Goal: Book appointment/travel/reservation

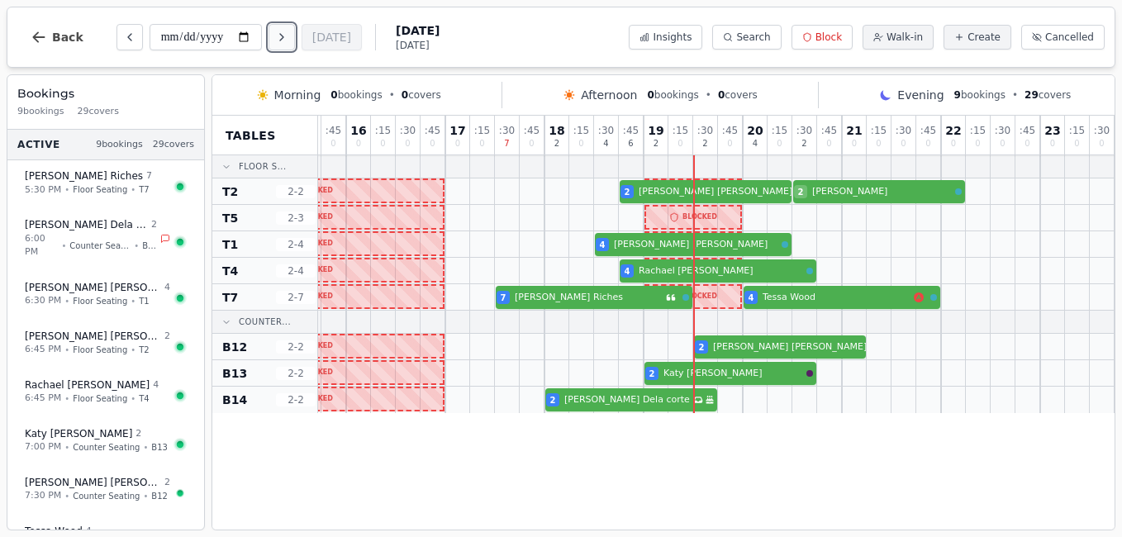
click at [288, 40] on icon "Next day" at bounding box center [281, 37] width 13 height 13
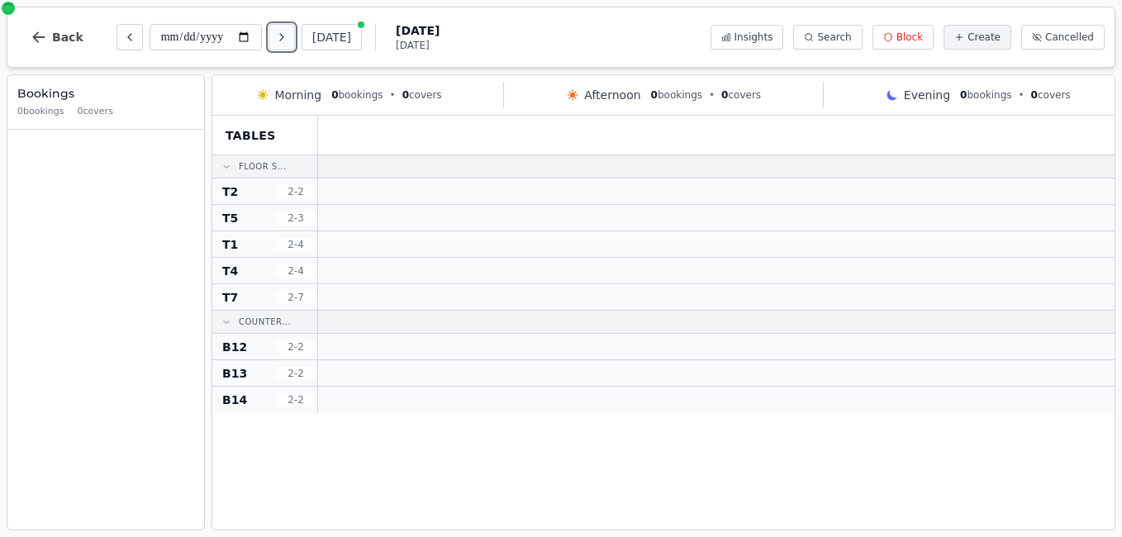
click at [288, 40] on icon "Next day" at bounding box center [281, 37] width 13 height 13
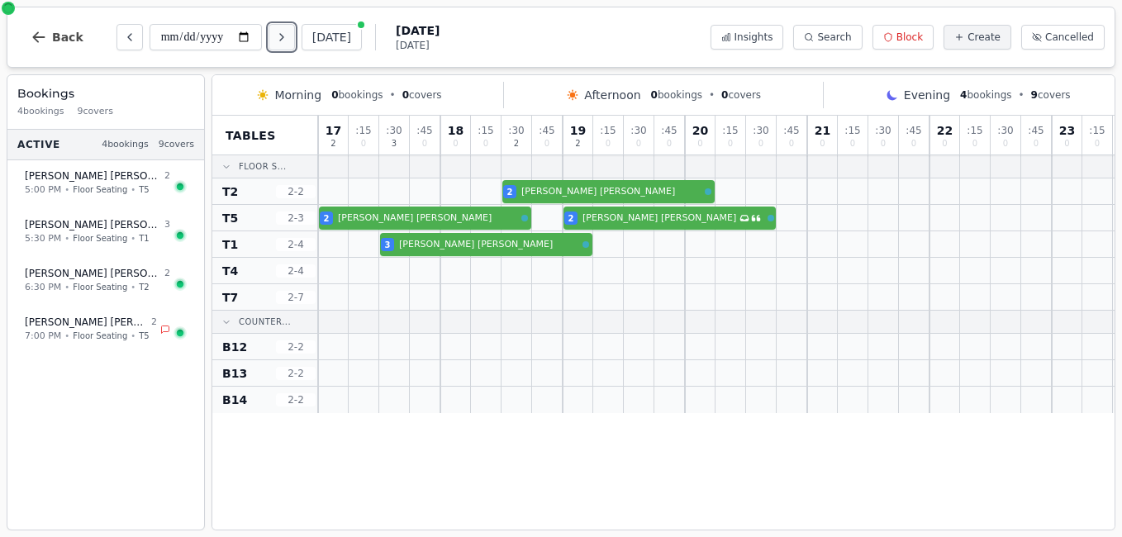
click at [291, 36] on button "Next day" at bounding box center [282, 37] width 26 height 26
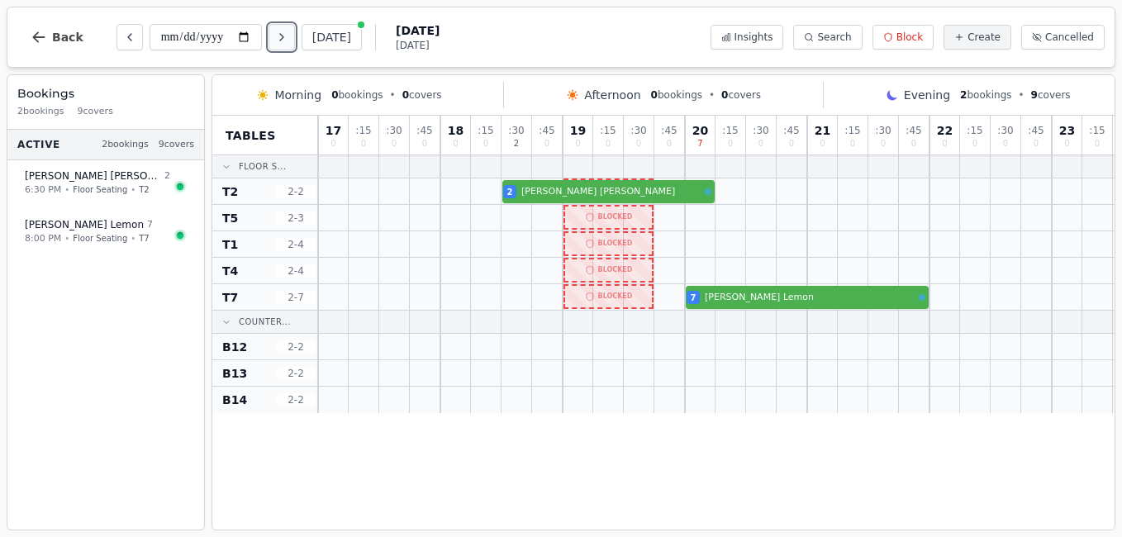
click at [290, 45] on button "Next day" at bounding box center [282, 37] width 26 height 26
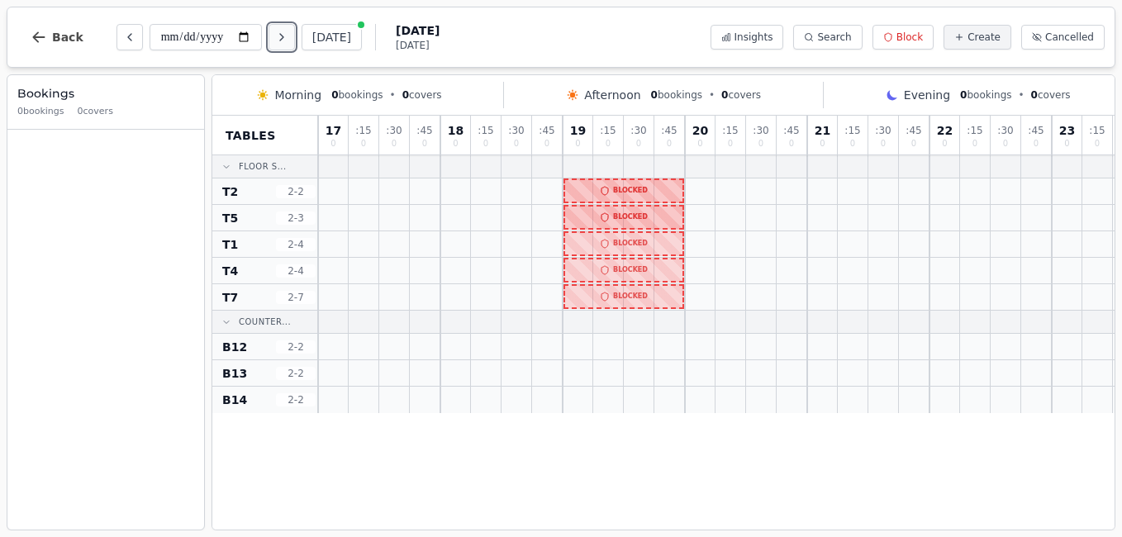
click at [286, 36] on icon "Next day" at bounding box center [281, 37] width 13 height 13
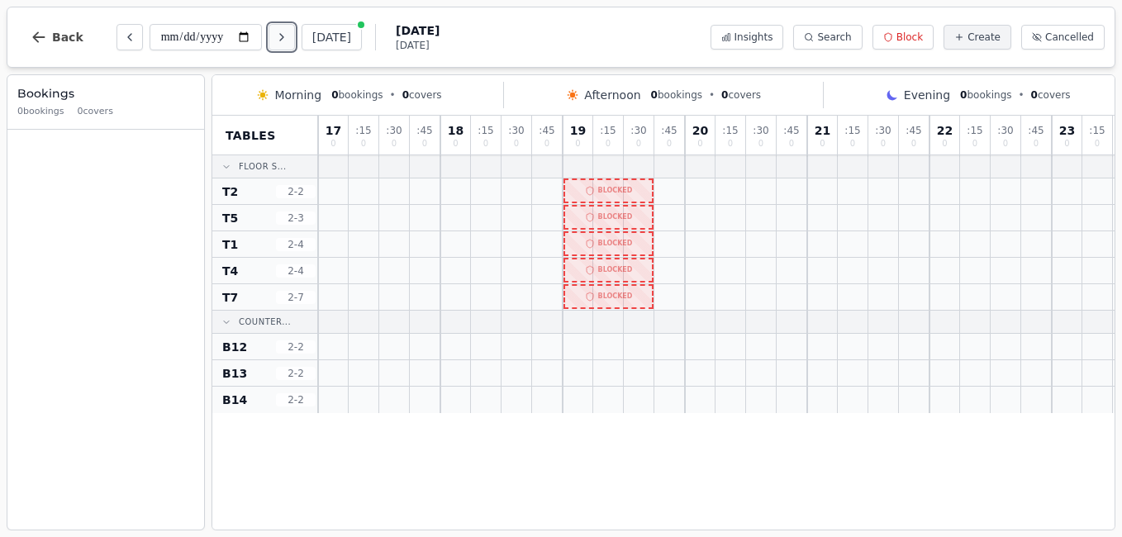
click at [283, 37] on icon "Next day" at bounding box center [281, 37] width 3 height 7
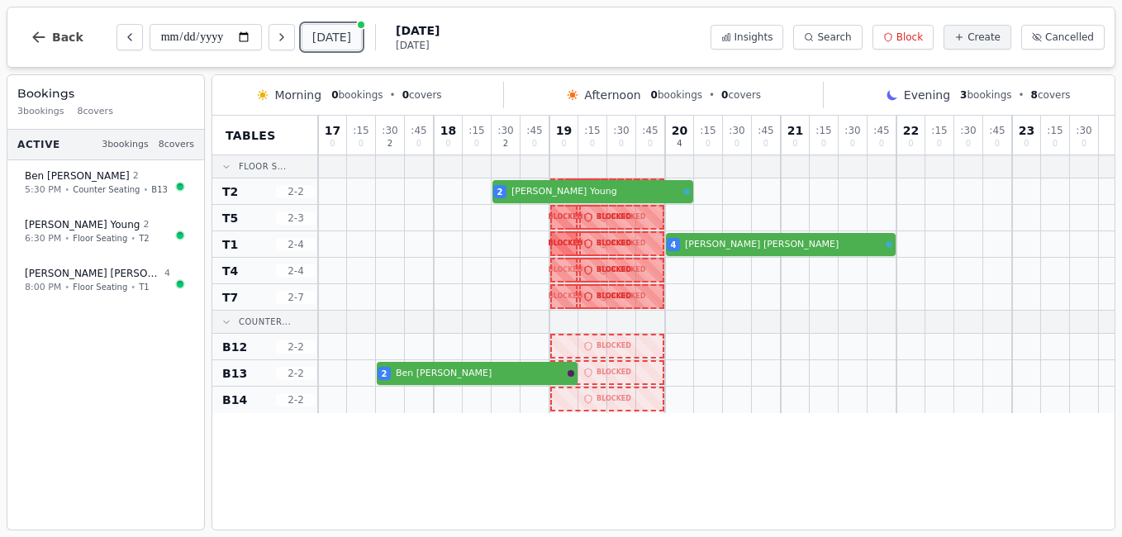
click at [306, 46] on button "[DATE]" at bounding box center [332, 37] width 60 height 26
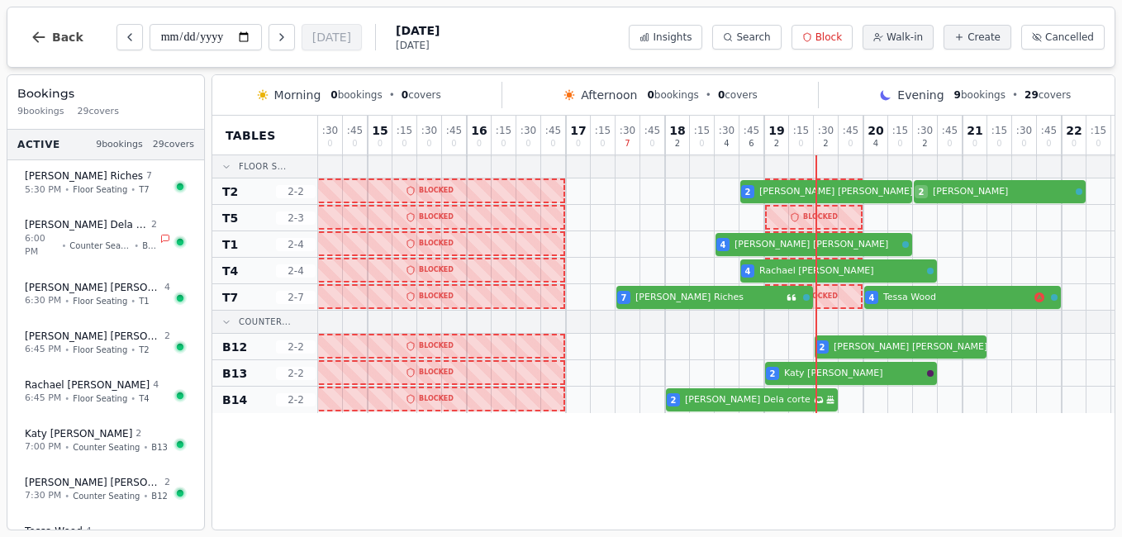
scroll to position [0, 249]
click at [286, 40] on icon "Next day" at bounding box center [281, 37] width 13 height 13
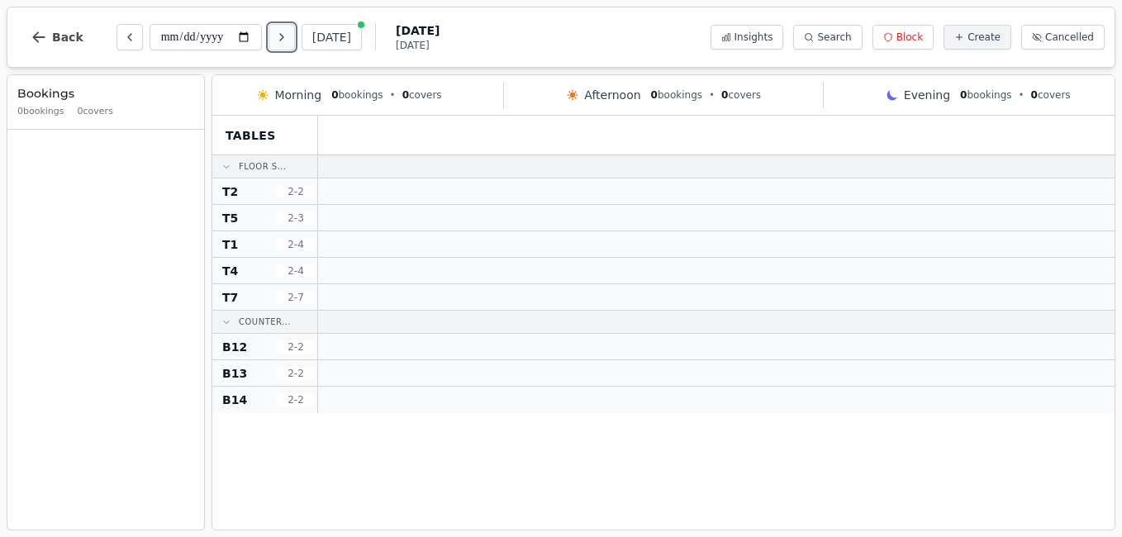
click at [274, 45] on button "Next day" at bounding box center [282, 37] width 26 height 26
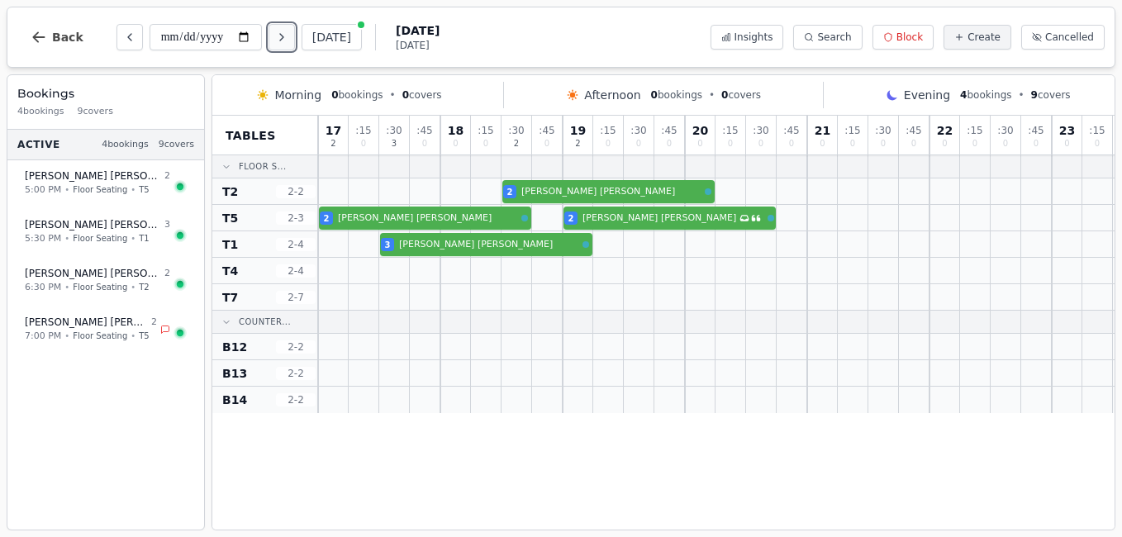
click at [281, 43] on icon "Next day" at bounding box center [281, 37] width 13 height 13
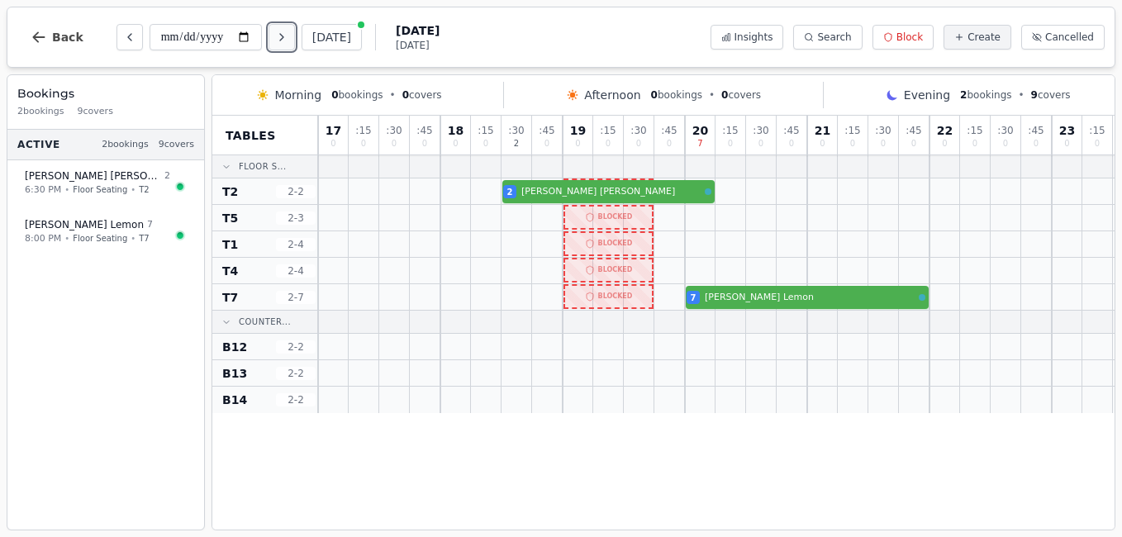
click at [284, 37] on icon "Next day" at bounding box center [281, 37] width 13 height 13
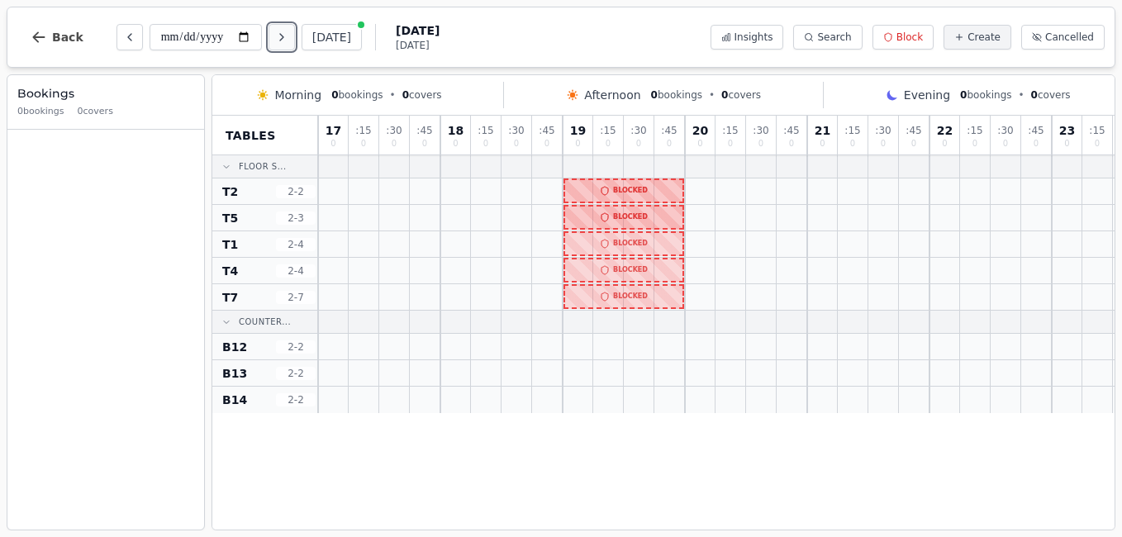
click at [279, 41] on icon "Next day" at bounding box center [281, 37] width 13 height 13
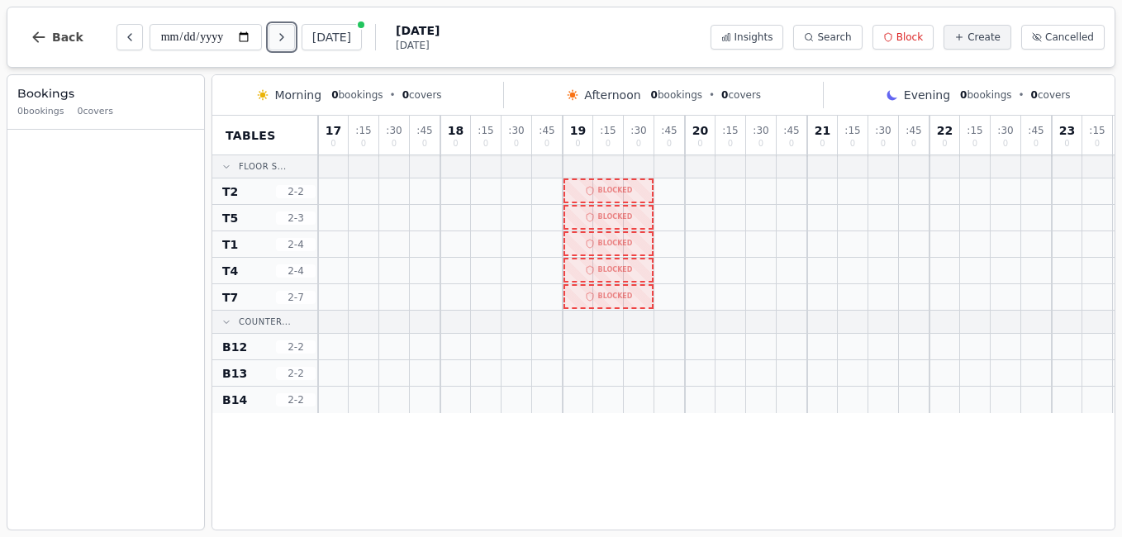
click at [280, 44] on button "Next day" at bounding box center [282, 37] width 26 height 26
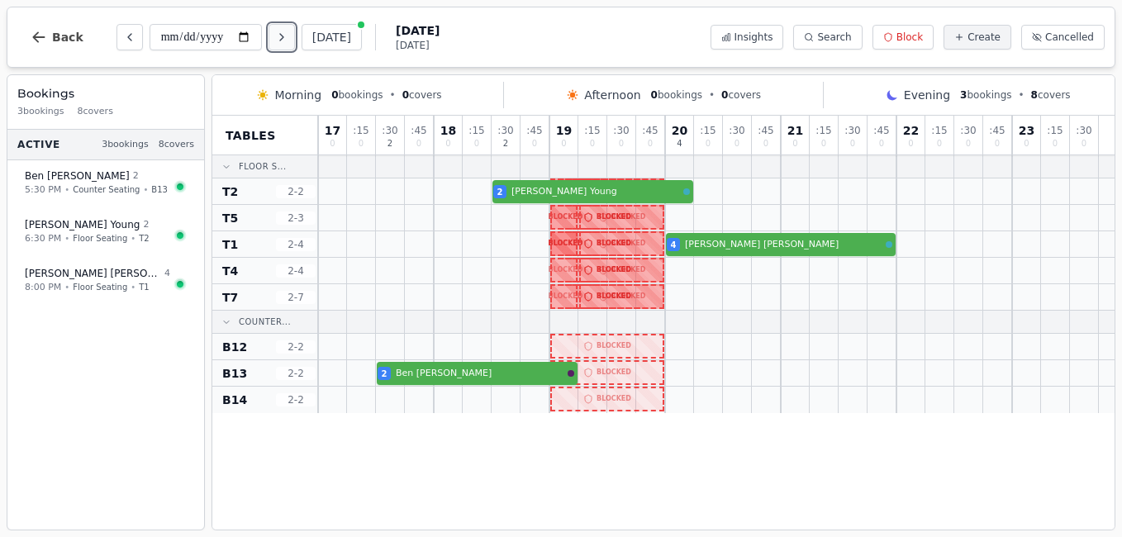
click at [282, 45] on button "Next day" at bounding box center [282, 37] width 26 height 26
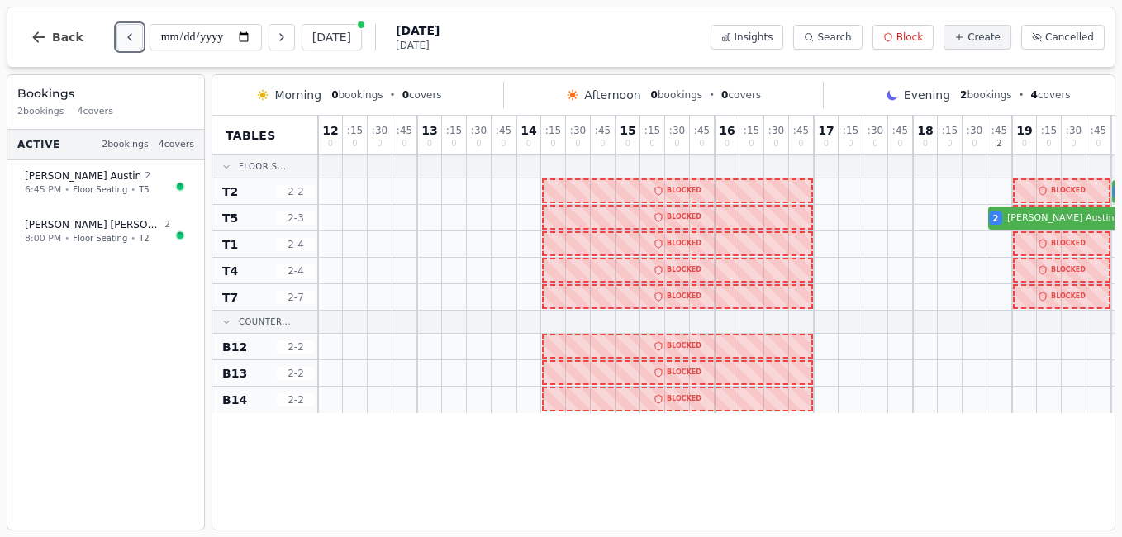
click at [123, 37] on icon "Previous day" at bounding box center [129, 37] width 13 height 13
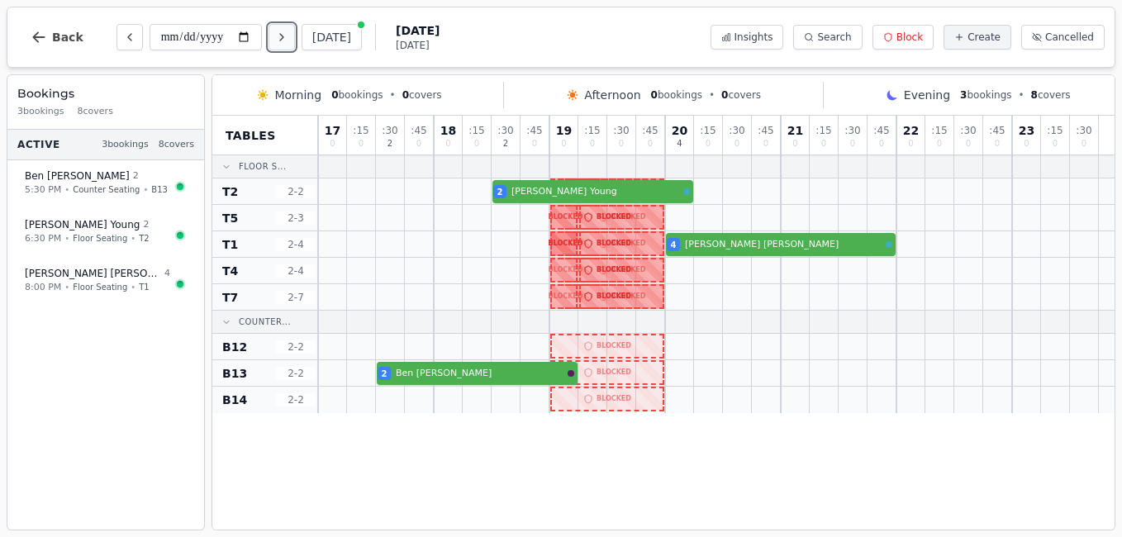
click at [278, 38] on icon "Next day" at bounding box center [281, 37] width 13 height 13
type input "**********"
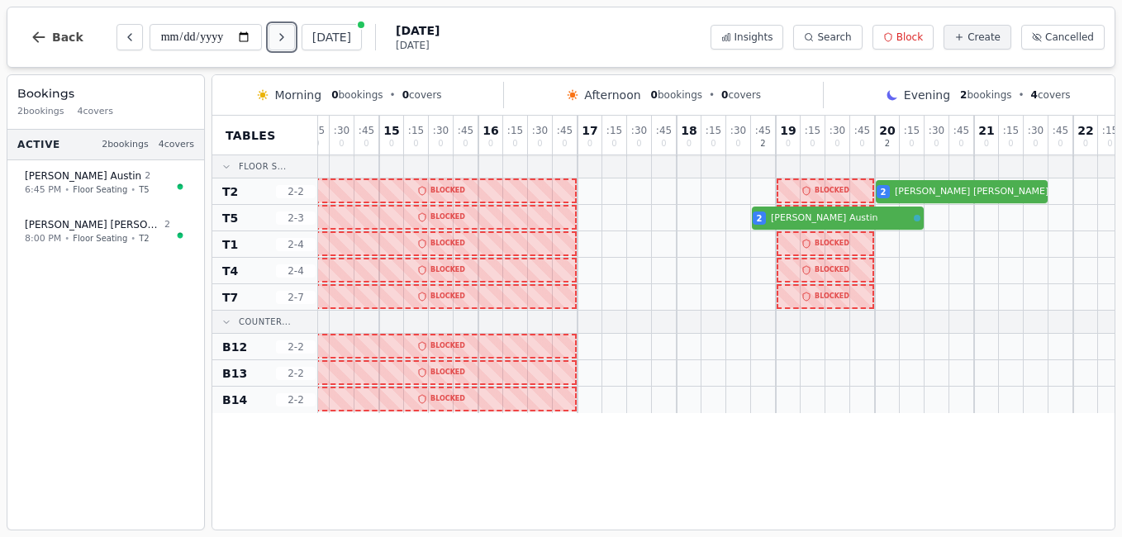
scroll to position [0, 320]
